Goal: Task Accomplishment & Management: Use online tool/utility

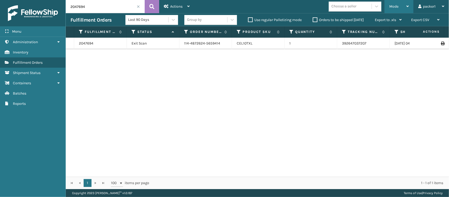
click at [395, 8] on span "Mode" at bounding box center [394, 6] width 9 height 4
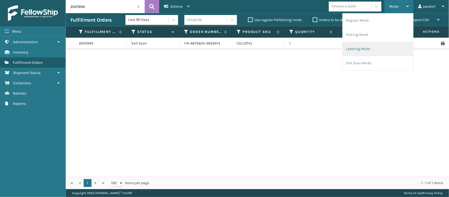
click at [359, 47] on li "Labeling Mode" at bounding box center [378, 49] width 71 height 14
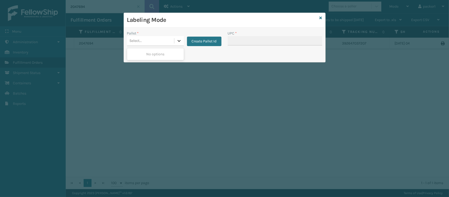
click at [179, 42] on icon at bounding box center [179, 41] width 3 height 2
click at [195, 41] on button "Create Pallet Id" at bounding box center [204, 41] width 34 height 9
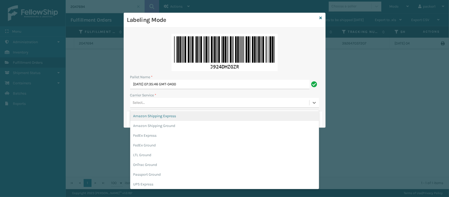
click at [147, 100] on div "Select..." at bounding box center [219, 102] width 179 height 9
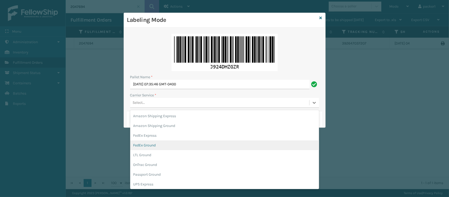
click at [142, 145] on div "FedEx Ground" at bounding box center [224, 145] width 189 height 10
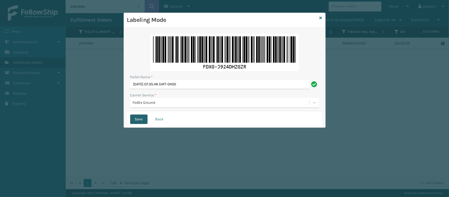
click at [141, 119] on button "Save" at bounding box center [138, 118] width 17 height 9
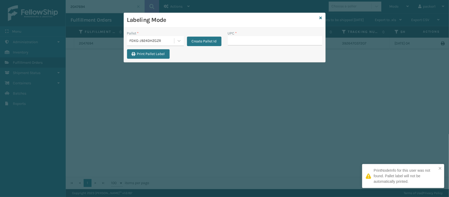
click at [254, 128] on div "Labeling Mode Pallet * FDXG-J924DHZGZR Create Pallet Id UPC * Print Pallet Label" at bounding box center [224, 98] width 449 height 197
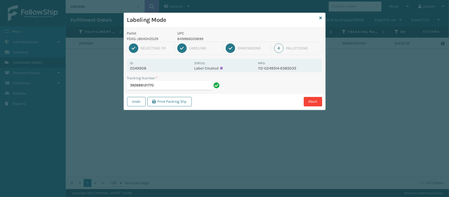
type input "392688121770"
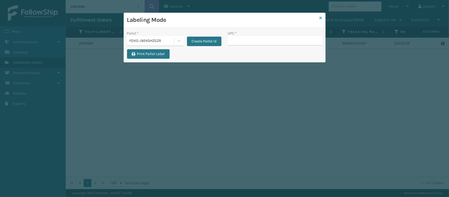
click at [320, 19] on icon at bounding box center [321, 18] width 3 height 4
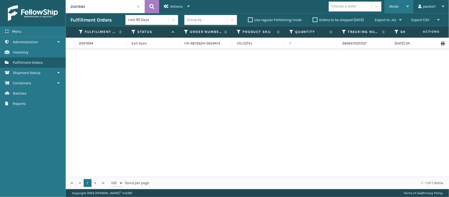
click at [397, 4] on span "Mode" at bounding box center [394, 6] width 9 height 4
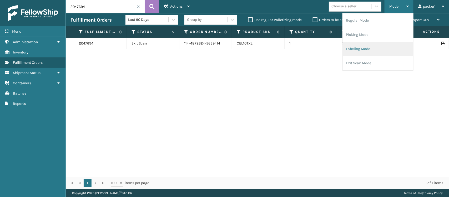
click at [356, 49] on li "Labeling Mode" at bounding box center [378, 49] width 71 height 14
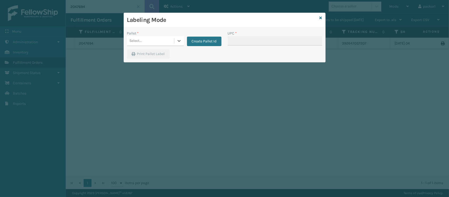
click at [145, 41] on div "Select..." at bounding box center [150, 41] width 47 height 9
click at [141, 53] on div "FDXG-J924DHZGZR" at bounding box center [155, 54] width 57 height 10
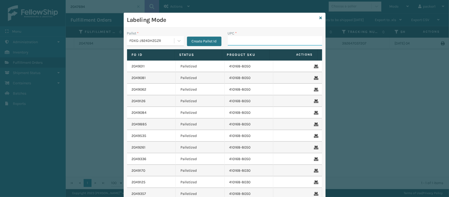
click at [259, 36] on input "UPC *" at bounding box center [275, 40] width 94 height 9
drag, startPoint x: 320, startPoint y: 90, endPoint x: 318, endPoint y: 114, distance: 24.0
click at [318, 114] on div "2049011 Palletized 410168-8050 2049081 Palletized 410168-8050 2049062 Palletize…" at bounding box center [224, 136] width 195 height 151
click at [139, 172] on link "2049170" at bounding box center [139, 170] width 14 height 5
